Goal: Task Accomplishment & Management: Complete application form

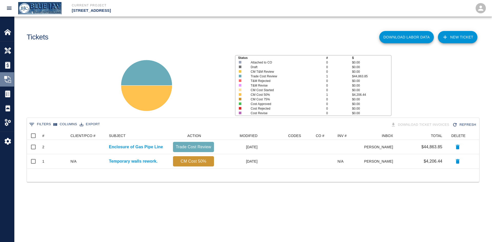
click at [13, 78] on div at bounding box center [11, 79] width 14 height 7
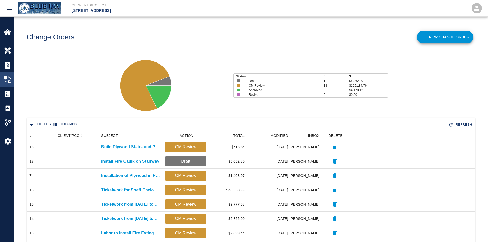
scroll to position [248, 445]
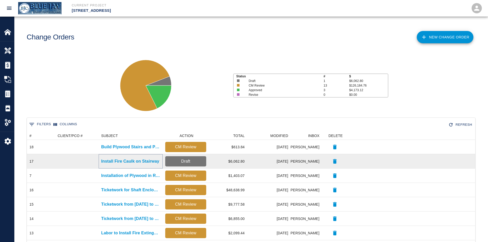
click at [109, 161] on p "Install Fire Caulk on Stairway" at bounding box center [130, 161] width 58 height 6
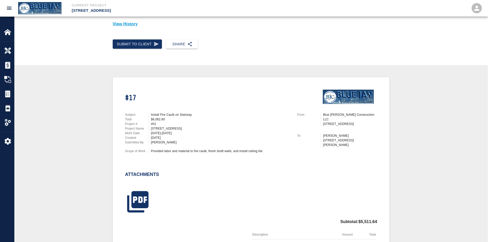
scroll to position [154, 0]
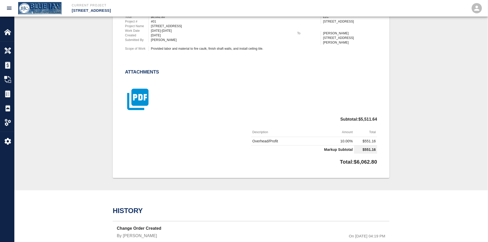
click at [140, 102] on icon "button" at bounding box center [137, 99] width 21 height 21
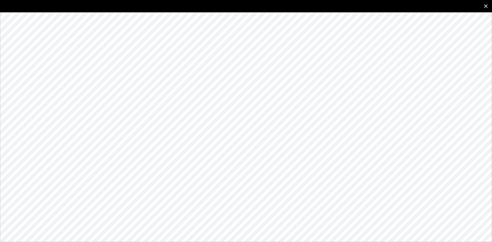
click at [483, 6] on icon "close" at bounding box center [486, 6] width 6 height 6
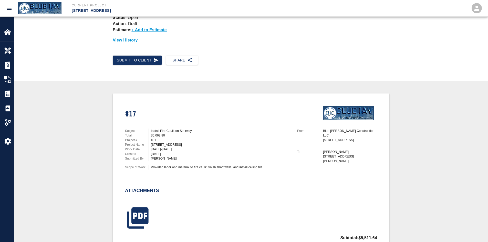
scroll to position [26, 0]
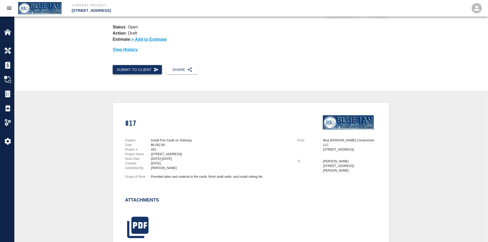
click at [144, 68] on button "Submit to Client" at bounding box center [137, 69] width 49 height 9
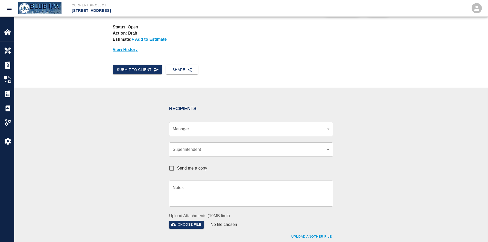
click at [208, 134] on div "​ Manager" at bounding box center [251, 129] width 164 height 14
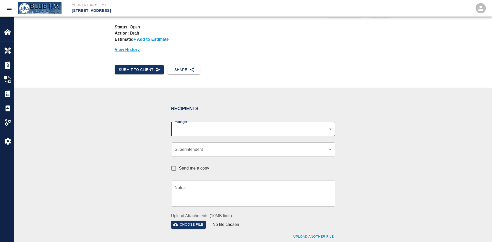
click at [203, 131] on body "Current Project 111 Mass Ave Renovation Home 111 Mass Ave Renovation Overview E…" at bounding box center [246, 95] width 492 height 242
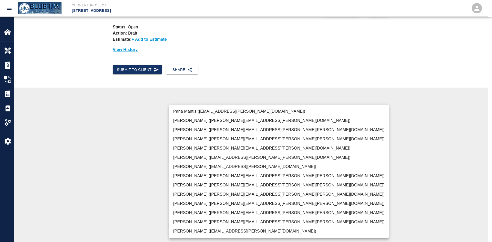
click at [217, 157] on li "Indigo Breza (indigo.breza@whiting-turner.com)" at bounding box center [279, 157] width 220 height 9
type input "e78ae711-0fd6-4e18-bb8b-b399932e647c"
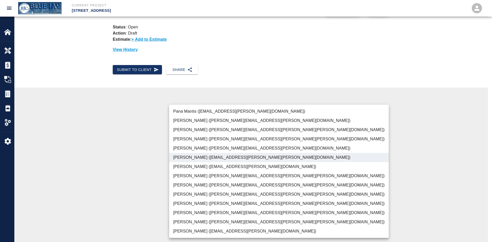
click at [107, 155] on div at bounding box center [246, 121] width 492 height 242
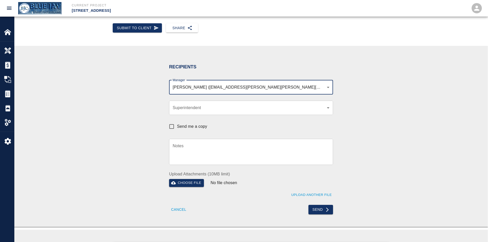
scroll to position [179, 0]
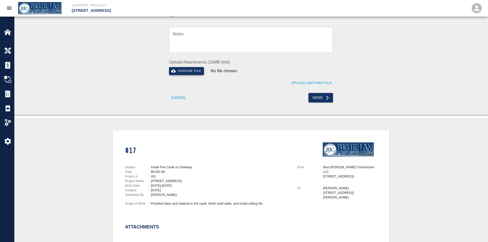
click at [188, 73] on button "Choose file" at bounding box center [186, 71] width 35 height 8
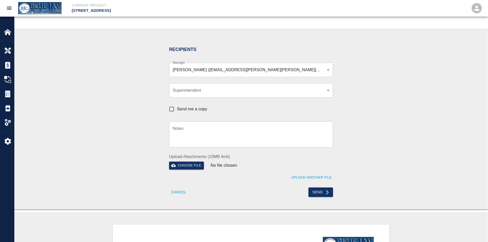
scroll to position [92, 0]
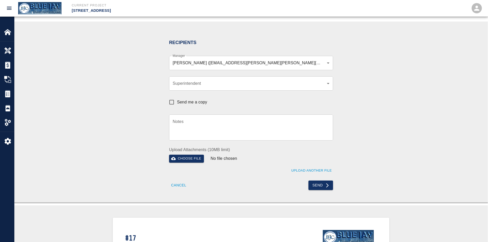
click at [197, 100] on span "Send me a copy" at bounding box center [192, 102] width 30 height 6
click at [177, 100] on input "Send me a copy" at bounding box center [171, 102] width 11 height 11
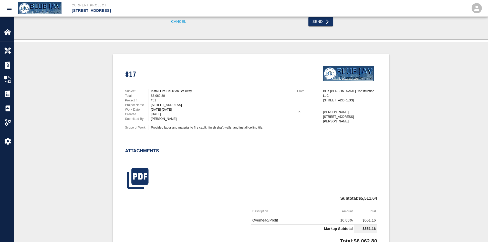
scroll to position [194, 0]
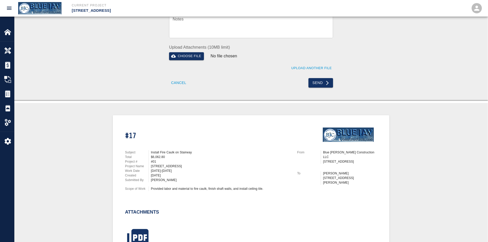
click at [318, 84] on button "Send" at bounding box center [321, 82] width 25 height 9
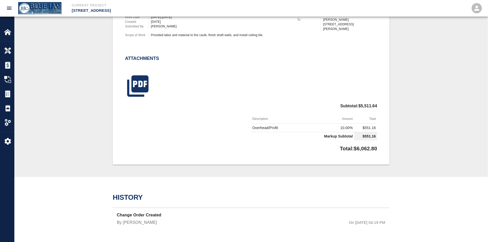
checkbox input "false"
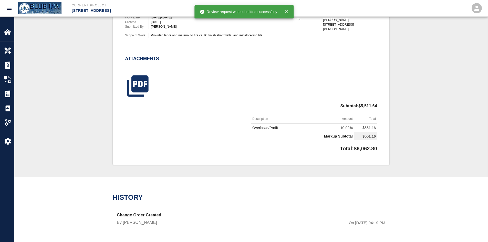
scroll to position [167, 0]
click at [282, 12] on button "button" at bounding box center [286, 12] width 10 height 10
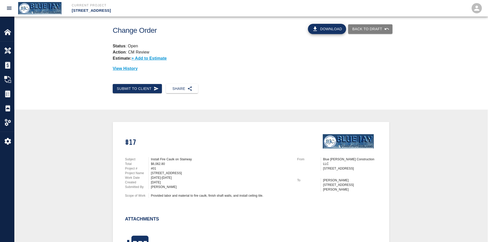
scroll to position [0, 0]
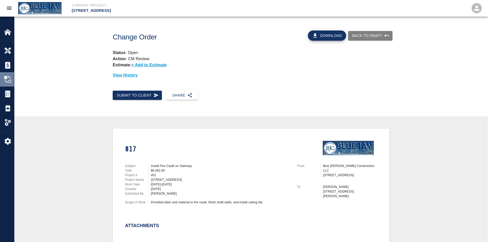
click at [6, 79] on img at bounding box center [7, 79] width 7 height 7
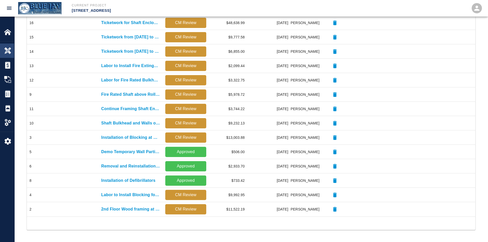
scroll to position [248, 445]
